Goal: Information Seeking & Learning: Learn about a topic

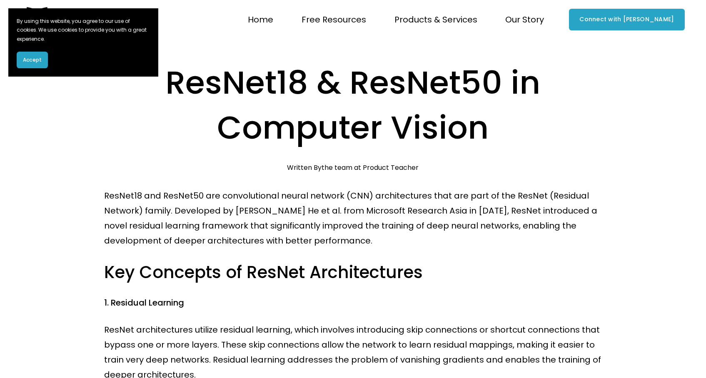
click at [28, 60] on span "Accept" at bounding box center [32, 59] width 19 height 7
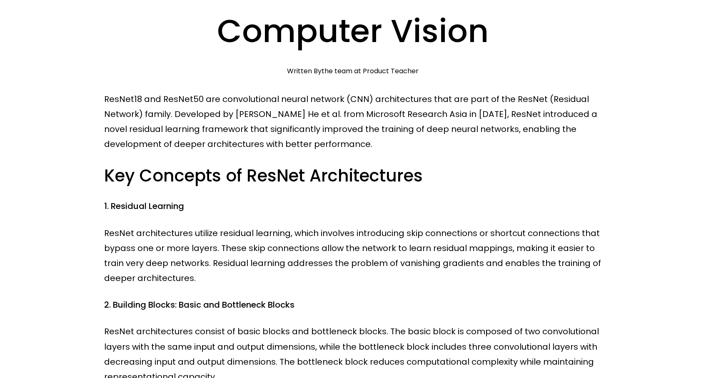
scroll to position [97, 0]
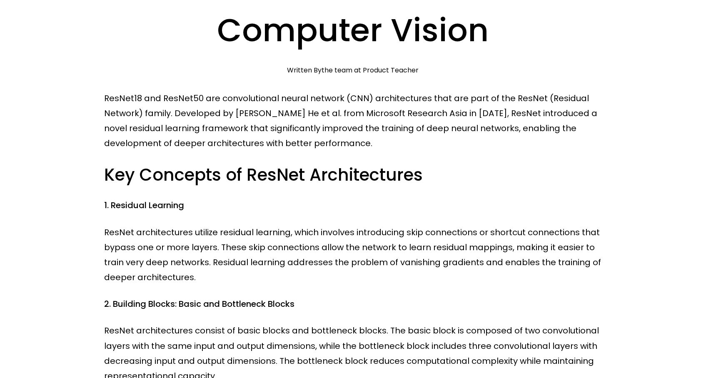
click at [417, 112] on p "ResNet18 and ResNet50 are convolutional neural network (CNN) architectures that…" at bounding box center [353, 121] width 498 height 60
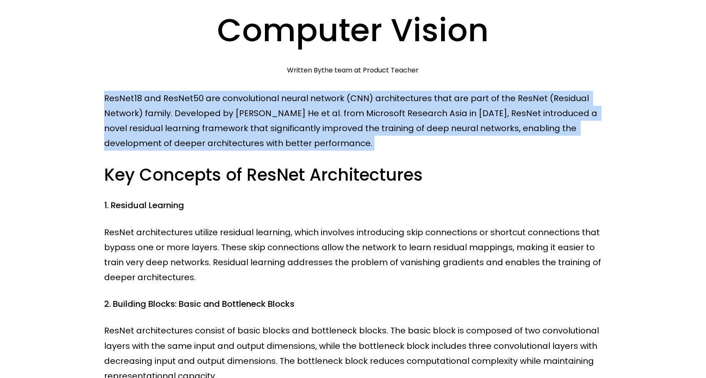
click at [417, 112] on p "ResNet18 and ResNet50 are convolutional neural network (CNN) architectures that…" at bounding box center [353, 121] width 498 height 60
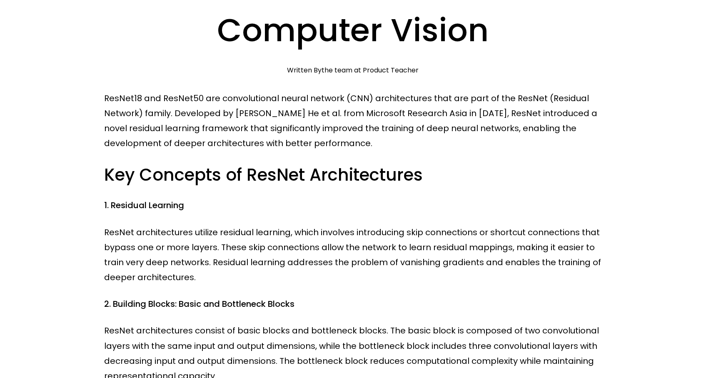
click at [428, 119] on p "ResNet18 and ResNet50 are convolutional neural network (CNN) architectures that…" at bounding box center [353, 121] width 498 height 60
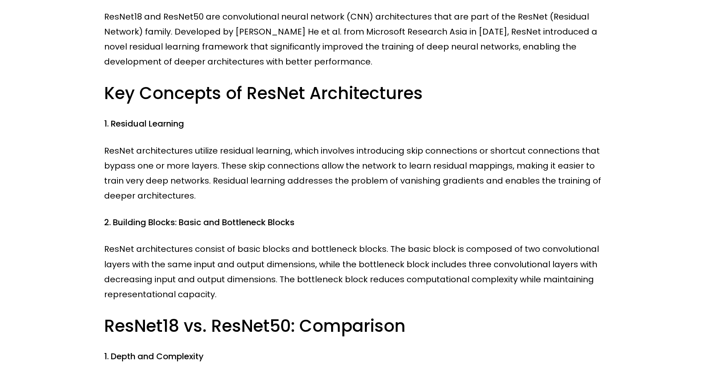
scroll to position [181, 0]
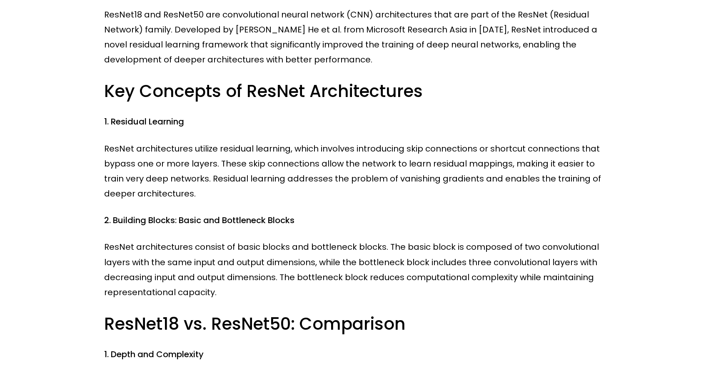
click at [196, 163] on p "ResNet architectures utilize residual learning, which involves introducing skip…" at bounding box center [353, 171] width 498 height 60
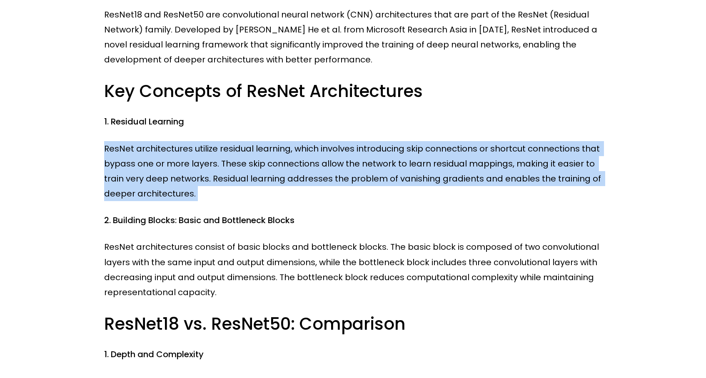
click at [196, 163] on p "ResNet architectures utilize residual learning, which involves introducing skip…" at bounding box center [353, 171] width 498 height 60
click at [232, 185] on p "ResNet architectures utilize residual learning, which involves introducing skip…" at bounding box center [353, 171] width 498 height 60
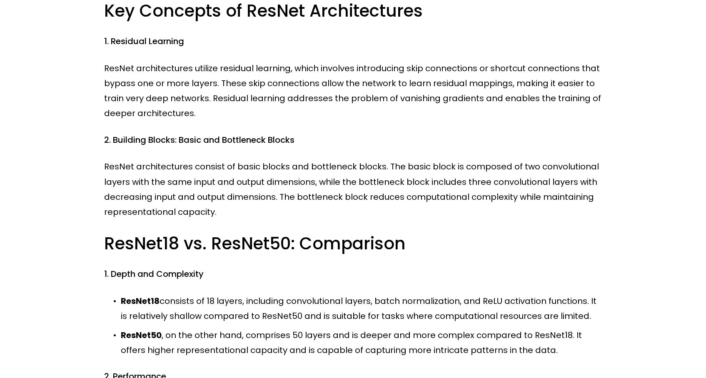
scroll to position [262, 0]
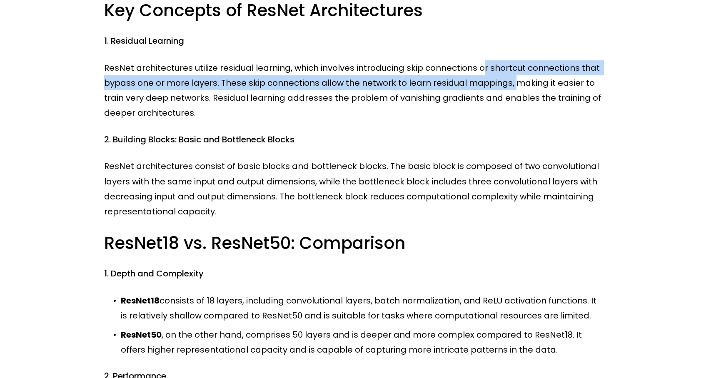
drag, startPoint x: 485, startPoint y: 69, endPoint x: 512, endPoint y: 87, distance: 32.9
click at [512, 90] on p "ResNet architectures utilize residual learning, which involves introducing skip…" at bounding box center [353, 90] width 498 height 60
click at [512, 87] on p "ResNet architectures utilize residual learning, which involves introducing skip…" at bounding box center [353, 90] width 498 height 60
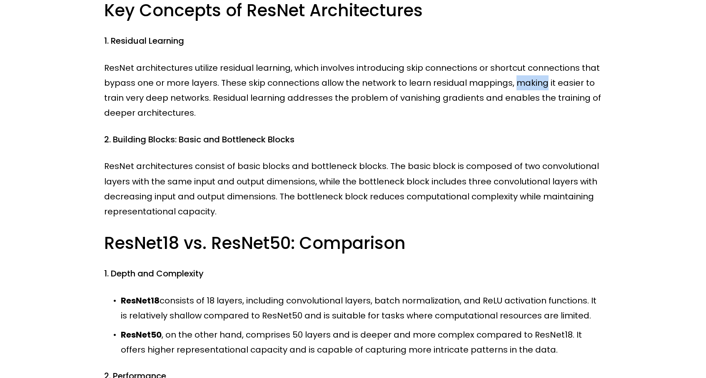
click at [512, 87] on p "ResNet architectures utilize residual learning, which involves introducing skip…" at bounding box center [353, 90] width 498 height 60
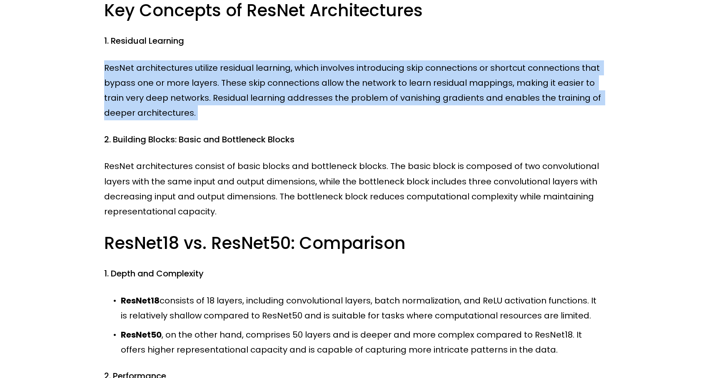
click at [512, 87] on p "ResNet architectures utilize residual learning, which involves introducing skip…" at bounding box center [353, 90] width 498 height 60
click at [500, 87] on p "ResNet architectures utilize residual learning, which involves introducing skip…" at bounding box center [353, 90] width 498 height 60
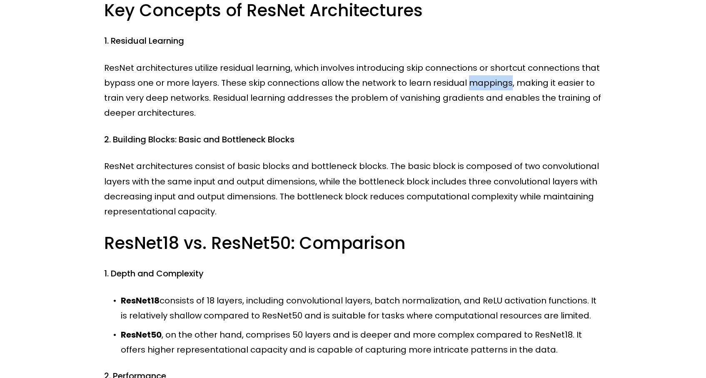
click at [500, 87] on p "ResNet architectures utilize residual learning, which involves introducing skip…" at bounding box center [353, 90] width 498 height 60
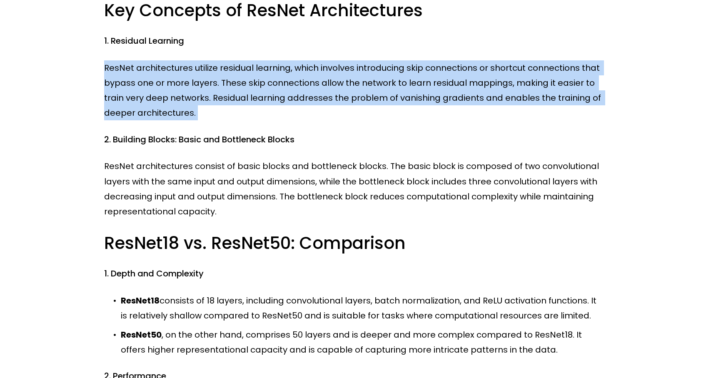
click at [500, 87] on p "ResNet architectures utilize residual learning, which involves introducing skip…" at bounding box center [353, 90] width 498 height 60
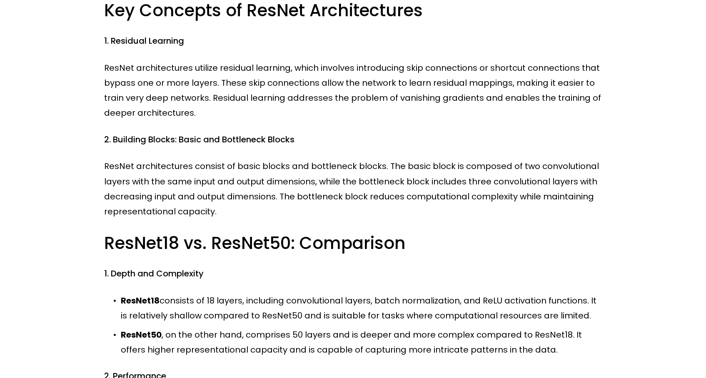
click at [500, 90] on p "ResNet architectures utilize residual learning, which involves introducing skip…" at bounding box center [353, 90] width 498 height 60
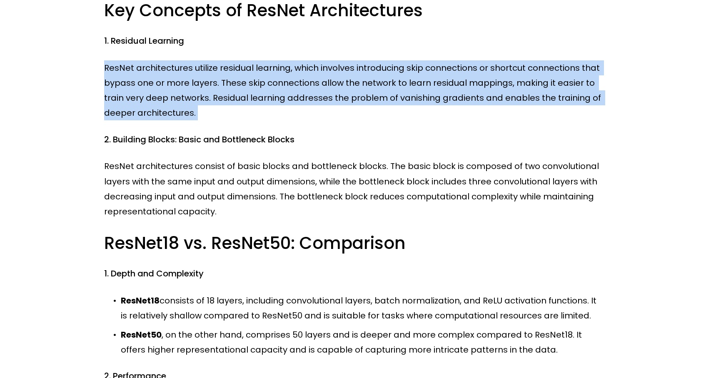
click at [500, 90] on p "ResNet architectures utilize residual learning, which involves introducing skip…" at bounding box center [353, 90] width 498 height 60
click at [500, 120] on p "ResNet architectures utilize residual learning, which involves introducing skip…" at bounding box center [353, 90] width 498 height 60
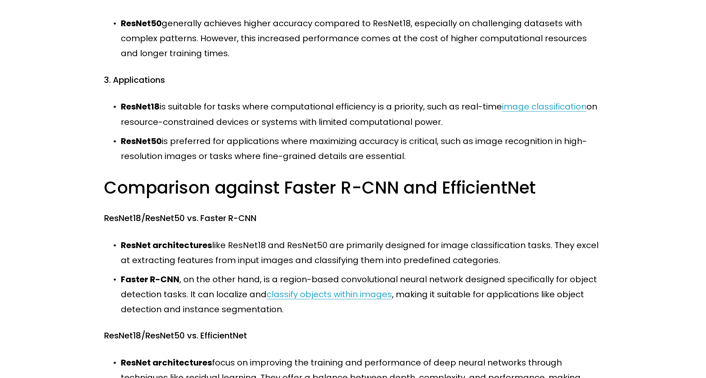
scroll to position [639, 0]
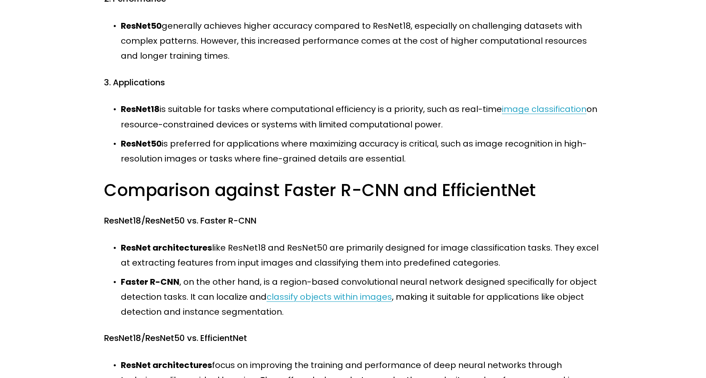
click at [359, 123] on p "ResNet18 is suitable for tasks where computational efficiency is a priority, su…" at bounding box center [361, 117] width 481 height 30
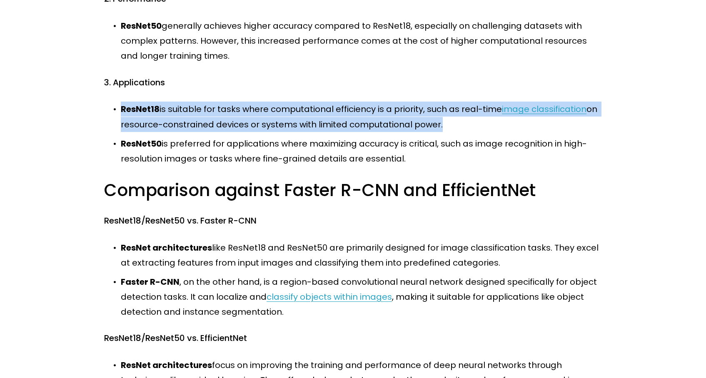
click at [359, 123] on p "ResNet18 is suitable for tasks where computational efficiency is a priority, su…" at bounding box center [361, 117] width 481 height 30
click at [360, 125] on p "ResNet18 is suitable for tasks where computational efficiency is a priority, su…" at bounding box center [361, 117] width 481 height 30
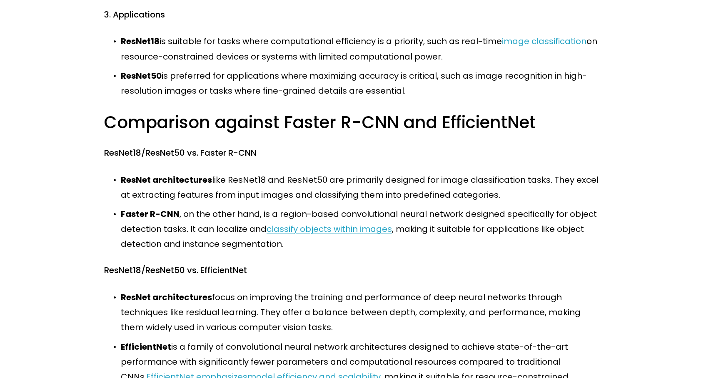
scroll to position [708, 0]
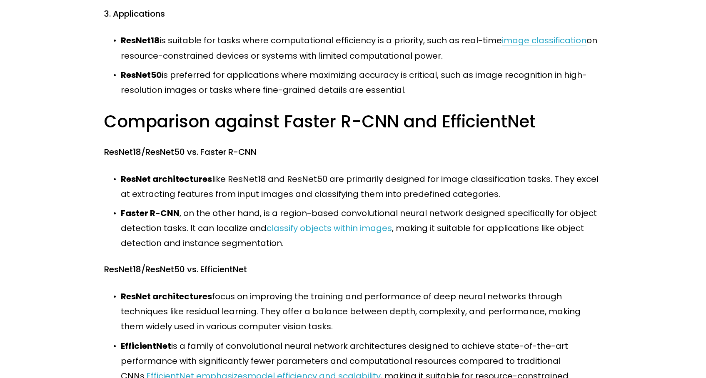
click at [427, 42] on p "ResNet18 is suitable for tasks where computational efficiency is a priority, su…" at bounding box center [361, 48] width 481 height 30
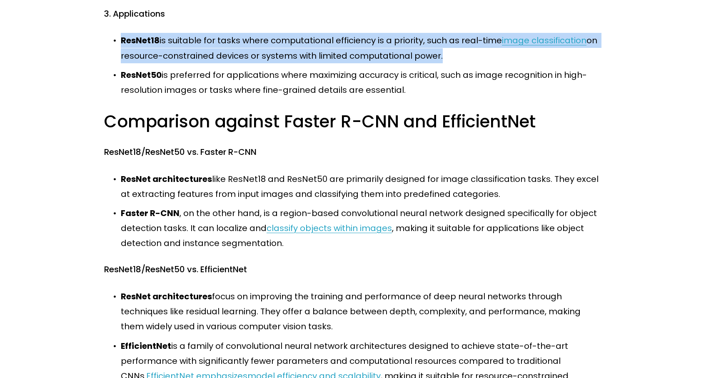
click at [427, 42] on p "ResNet18 is suitable for tasks where computational efficiency is a priority, su…" at bounding box center [361, 48] width 481 height 30
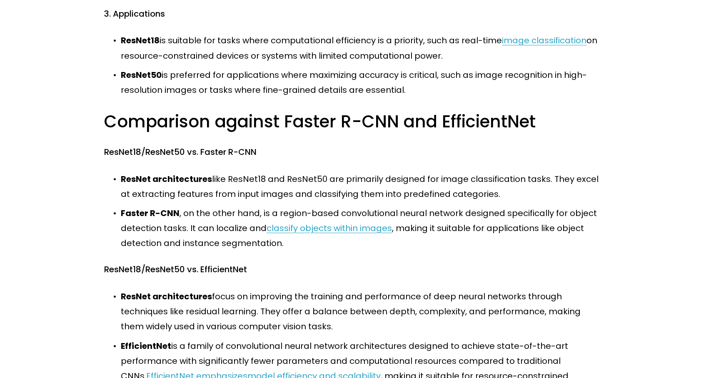
click at [422, 69] on p "ResNet50 is preferred for applications where maximizing accuracy is critical, s…" at bounding box center [361, 82] width 481 height 30
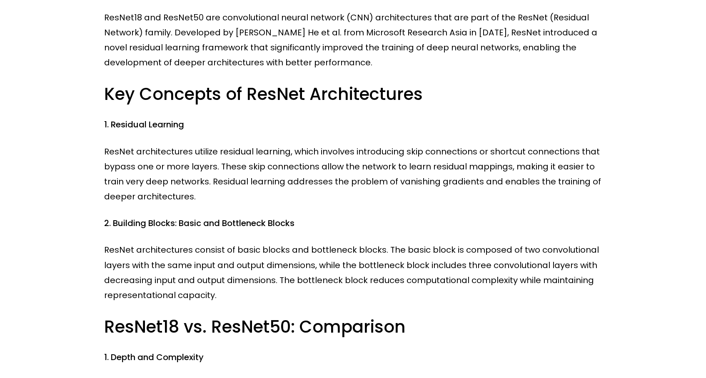
scroll to position [0, 0]
